Goal: Task Accomplishment & Management: Use online tool/utility

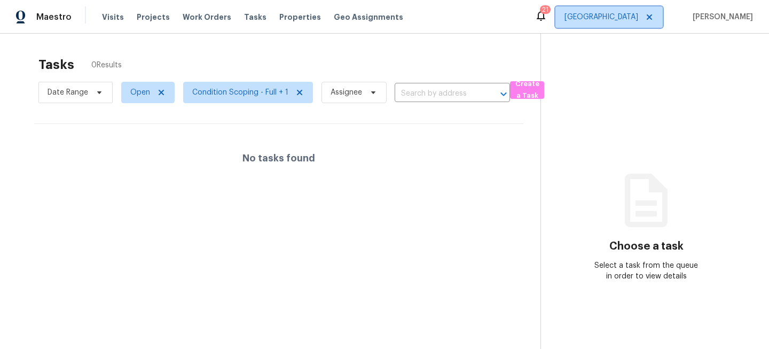
click at [595, 14] on span "[GEOGRAPHIC_DATA]" at bounding box center [601, 17] width 74 height 11
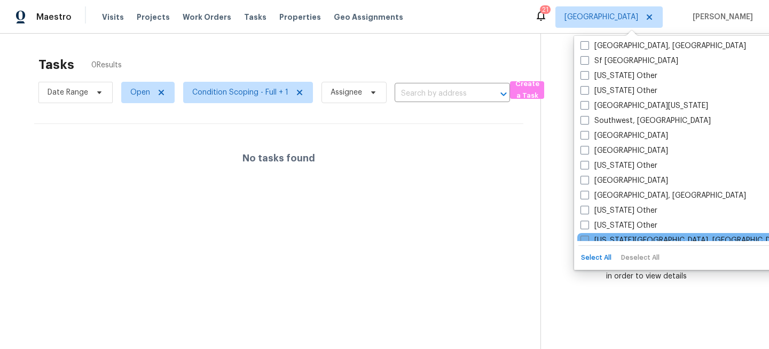
scroll to position [1498, 0]
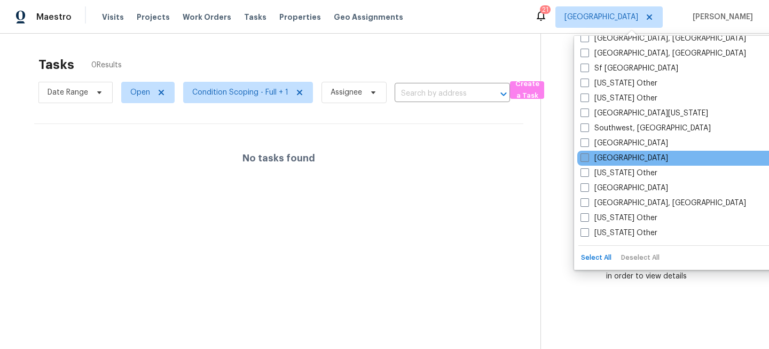
click at [599, 157] on label "[GEOGRAPHIC_DATA]" at bounding box center [624, 158] width 88 height 11
click at [587, 157] on input "[GEOGRAPHIC_DATA]" at bounding box center [583, 156] width 7 height 7
checkbox input "true"
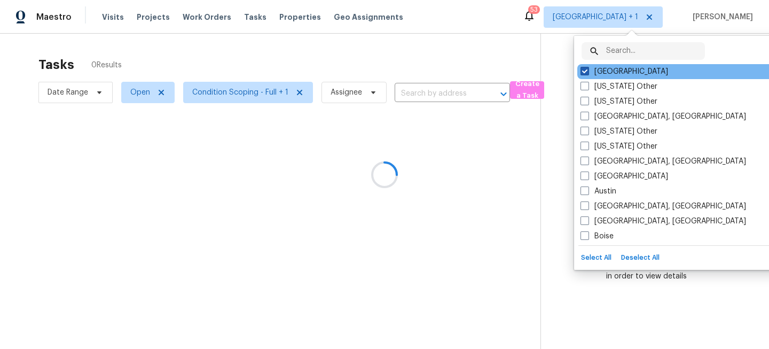
click at [600, 67] on label "[GEOGRAPHIC_DATA]" at bounding box center [624, 71] width 88 height 11
click at [587, 67] on input "[GEOGRAPHIC_DATA]" at bounding box center [583, 69] width 7 height 7
checkbox input "false"
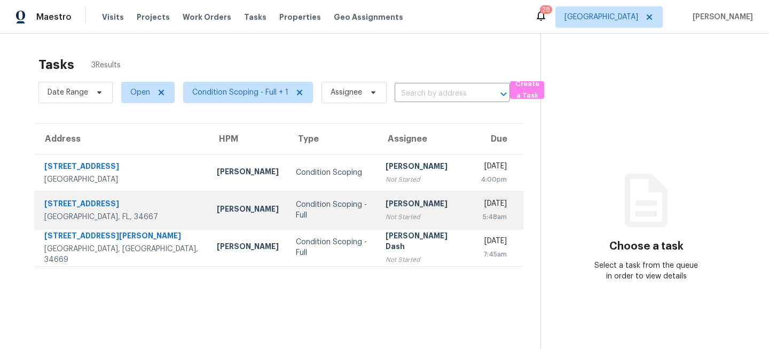
click at [472, 203] on td "Thu, Oct 16th 2025 5:48am" at bounding box center [497, 209] width 51 height 37
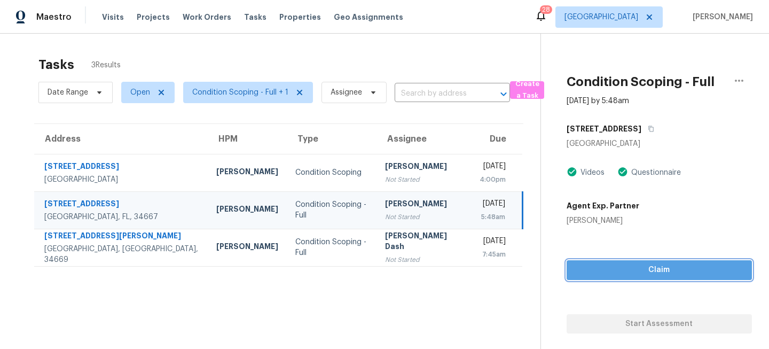
click at [629, 262] on button "Claim" at bounding box center [658, 270] width 185 height 20
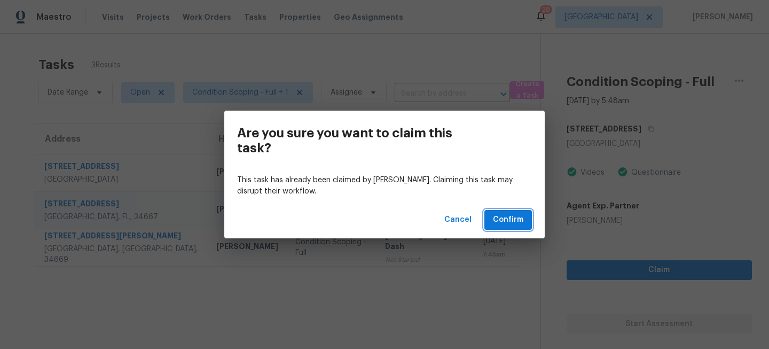
click at [503, 225] on span "Confirm" at bounding box center [508, 219] width 30 height 13
